Goal: Task Accomplishment & Management: Manage account settings

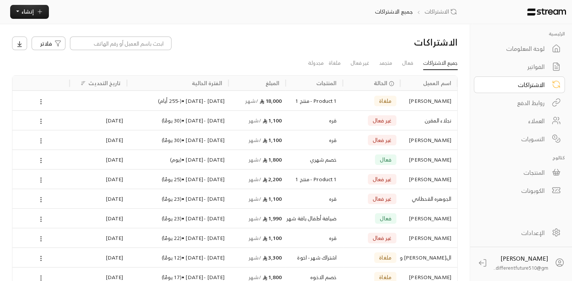
click at [513, 65] on div "الفواتير" at bounding box center [514, 66] width 61 height 9
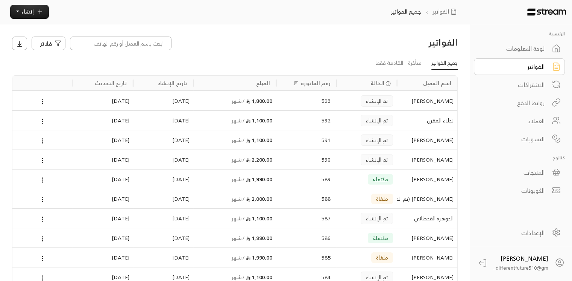
click at [44, 274] on icon at bounding box center [42, 277] width 7 height 7
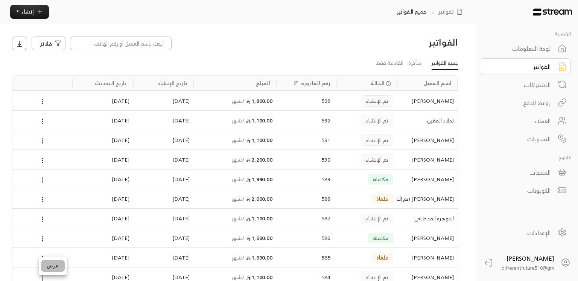
click at [53, 269] on li "عرض" at bounding box center [53, 265] width 24 height 12
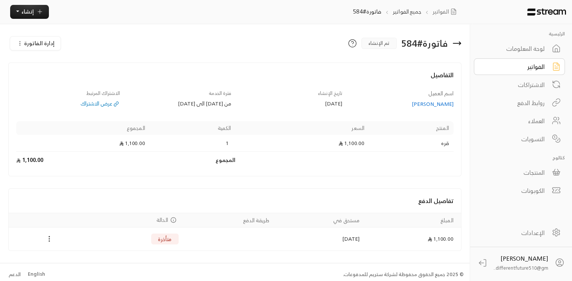
click at [48, 239] on icon "Payments" at bounding box center [50, 239] width 8 height 8
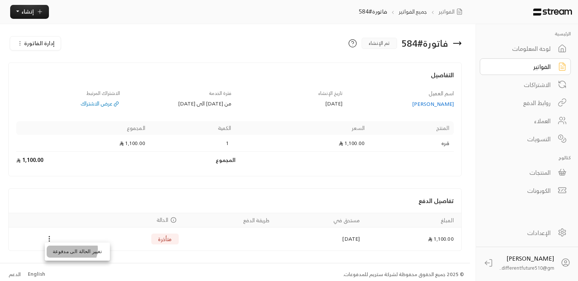
click at [71, 248] on li "تغيير الحالة الى مدفوعة" at bounding box center [77, 251] width 61 height 12
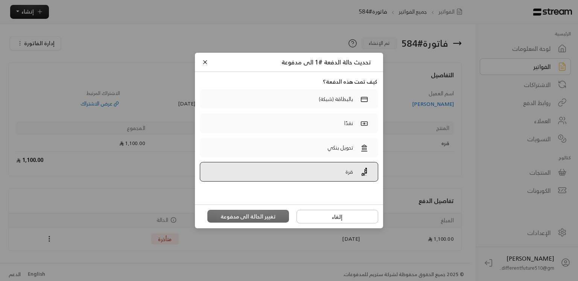
click at [271, 167] on label "قرة" at bounding box center [289, 172] width 178 height 20
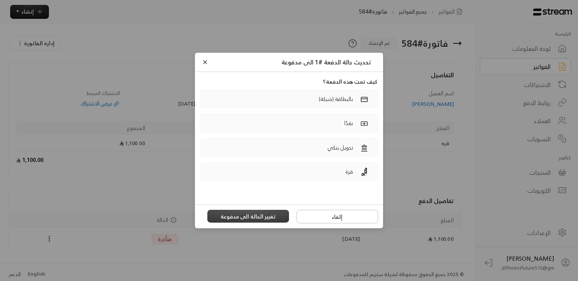
click at [256, 217] on button "تغيير الحالة الى مدفوعة" at bounding box center [248, 215] width 82 height 13
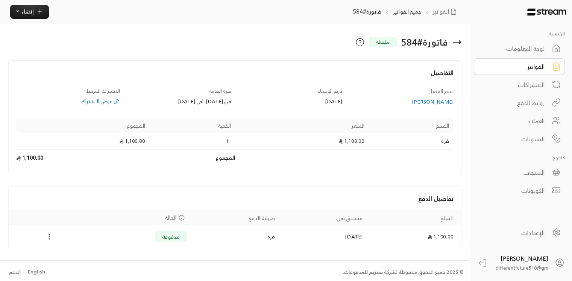
click at [528, 62] on div "الفواتير" at bounding box center [514, 66] width 61 height 9
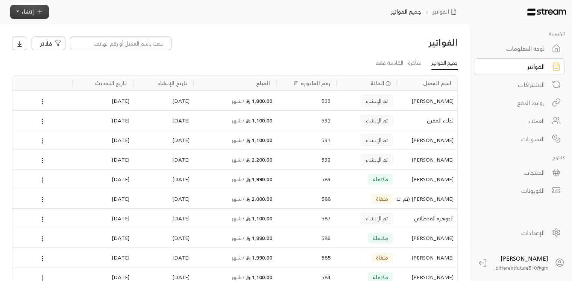
click at [30, 18] on button "إنشاء" at bounding box center [29, 12] width 39 height 14
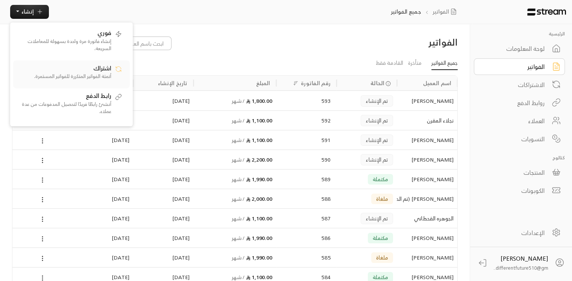
click at [60, 73] on p "أتمتة الفواتير المتكررة للفواتير المستمرة." at bounding box center [64, 77] width 94 height 8
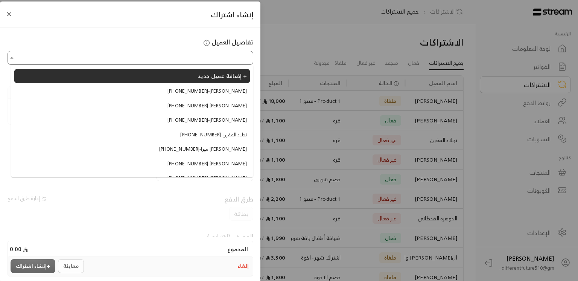
click at [115, 61] on input "اختر العميل" at bounding box center [130, 58] width 243 height 12
click at [132, 102] on li "[PHONE_NUMBER] - [PERSON_NAME]" at bounding box center [132, 106] width 236 height 14
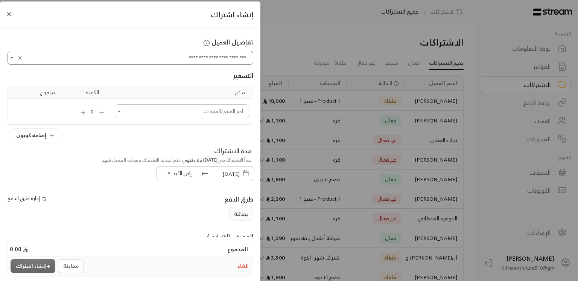
type input "**********"
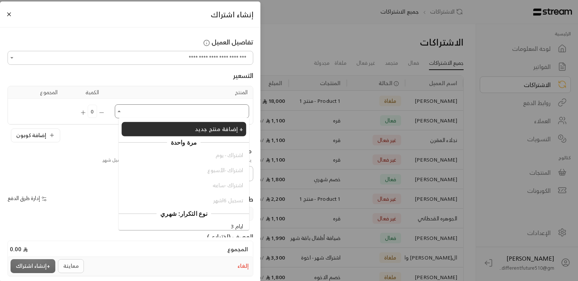
click at [137, 112] on input "اختر العميل" at bounding box center [182, 111] width 132 height 12
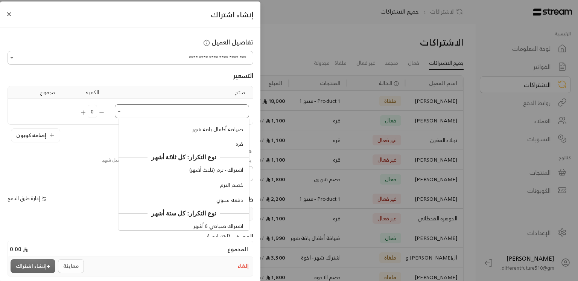
scroll to position [305, 0]
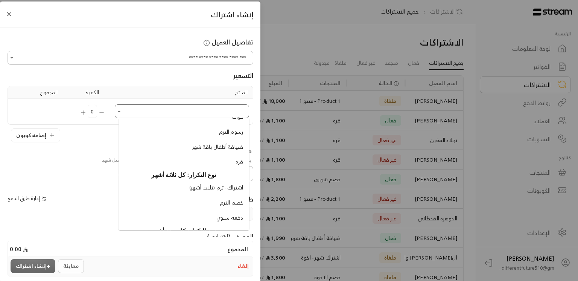
click at [242, 165] on span "قره" at bounding box center [239, 162] width 8 height 8
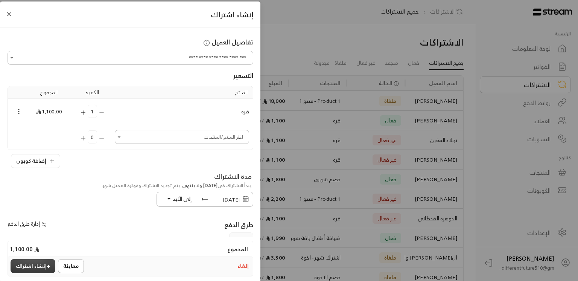
click at [37, 264] on button "+ إنشاء اشتراك" at bounding box center [33, 266] width 45 height 14
click at [37, 264] on div "معاينة + إنشاء اشتراك" at bounding box center [49, 266] width 76 height 14
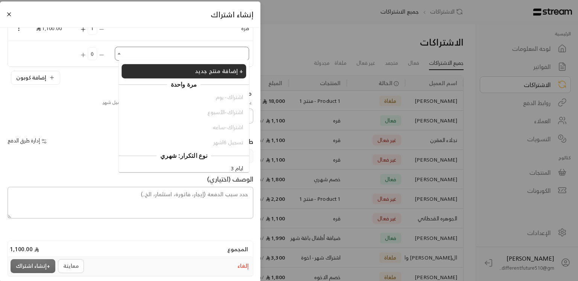
click at [127, 55] on input "اختر العميل" at bounding box center [182, 54] width 132 height 12
click at [123, 159] on div "نوع التكرار: شهري" at bounding box center [183, 155] width 130 height 10
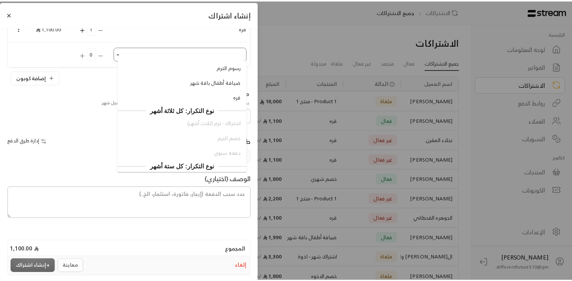
scroll to position [305, 0]
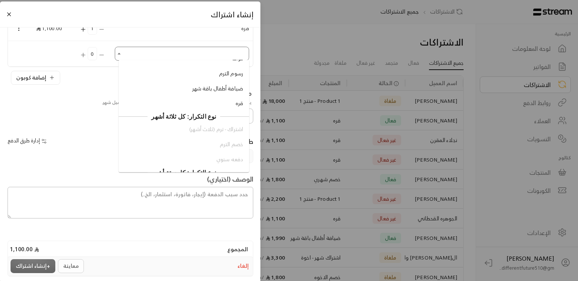
click at [215, 102] on li "قره" at bounding box center [183, 104] width 124 height 14
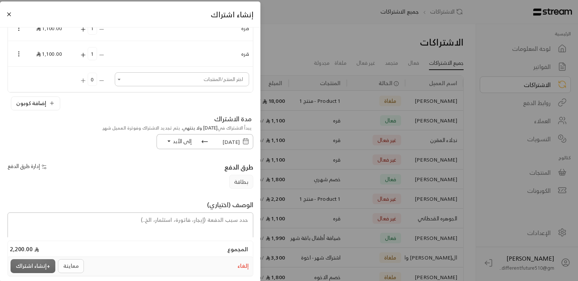
click at [33, 264] on div "معاينة + إنشاء اشتراك" at bounding box center [49, 266] width 76 height 14
click at [22, 52] on icon "Selected Products" at bounding box center [18, 53] width 7 height 7
click at [38, 80] on li "إزالة المنتج" at bounding box center [40, 79] width 39 height 12
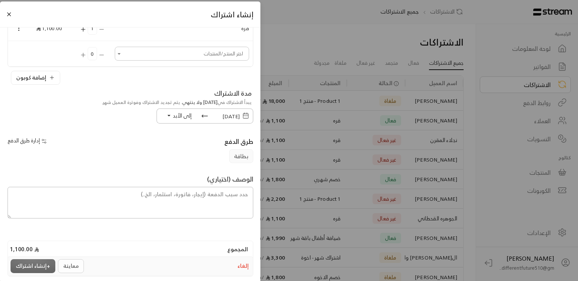
click at [173, 114] on span "إلى الأبد" at bounding box center [182, 115] width 19 height 9
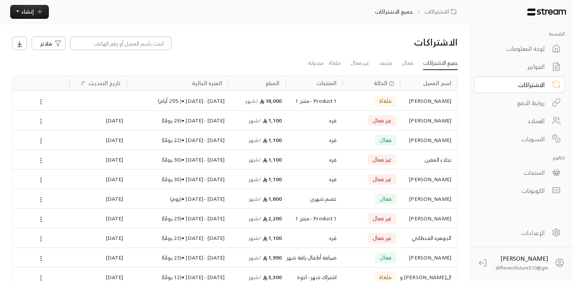
click at [41, 122] on icon at bounding box center [41, 121] width 7 height 7
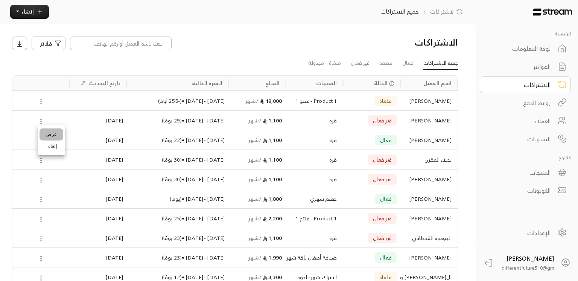
click at [51, 134] on link "عرض" at bounding box center [51, 134] width 24 height 12
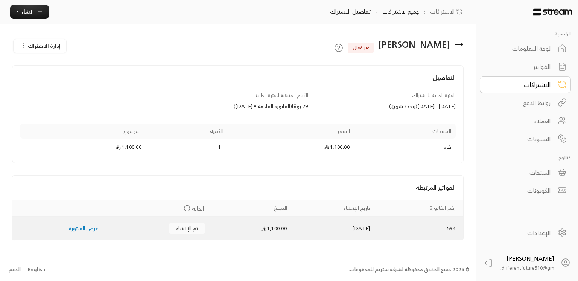
click at [76, 229] on link "عرض الفاتورة" at bounding box center [84, 227] width 30 height 9
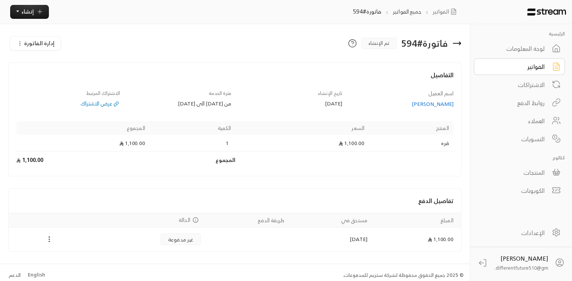
click at [50, 237] on icon "Payments" at bounding box center [50, 239] width 8 height 8
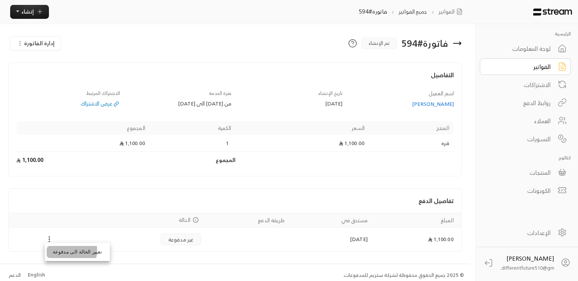
click at [59, 249] on li "تغيير الحالة الى مدفوعة" at bounding box center [77, 252] width 61 height 12
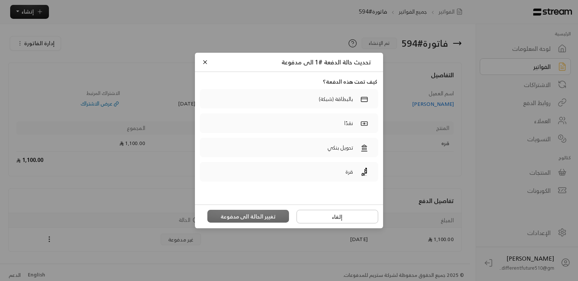
click at [306, 184] on div "قرة" at bounding box center [288, 174] width 183 height 24
click at [307, 181] on div "قرة" at bounding box center [288, 174] width 183 height 24
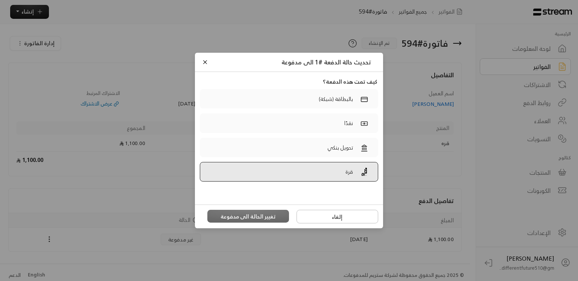
click at [305, 174] on label "قرة" at bounding box center [289, 172] width 178 height 20
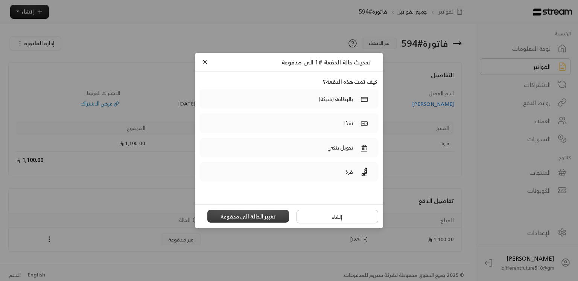
click at [275, 212] on button "تغيير الحالة الى مدفوعة" at bounding box center [248, 215] width 82 height 13
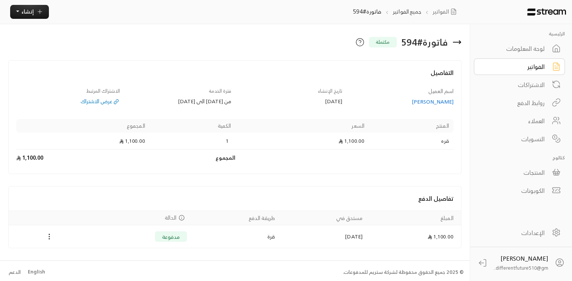
click at [487, 60] on link "الفواتير" at bounding box center [519, 66] width 91 height 17
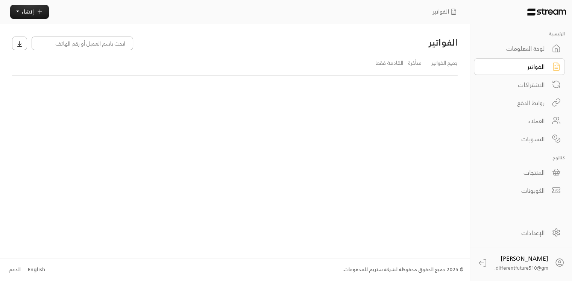
click at [487, 60] on link "الفواتير" at bounding box center [519, 66] width 91 height 17
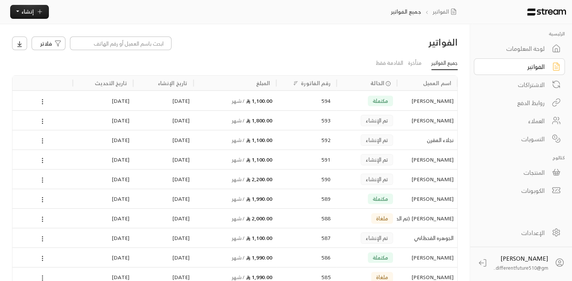
click at [521, 85] on div "الاشتراكات" at bounding box center [514, 84] width 61 height 9
